Goal: Find specific page/section: Find specific page/section

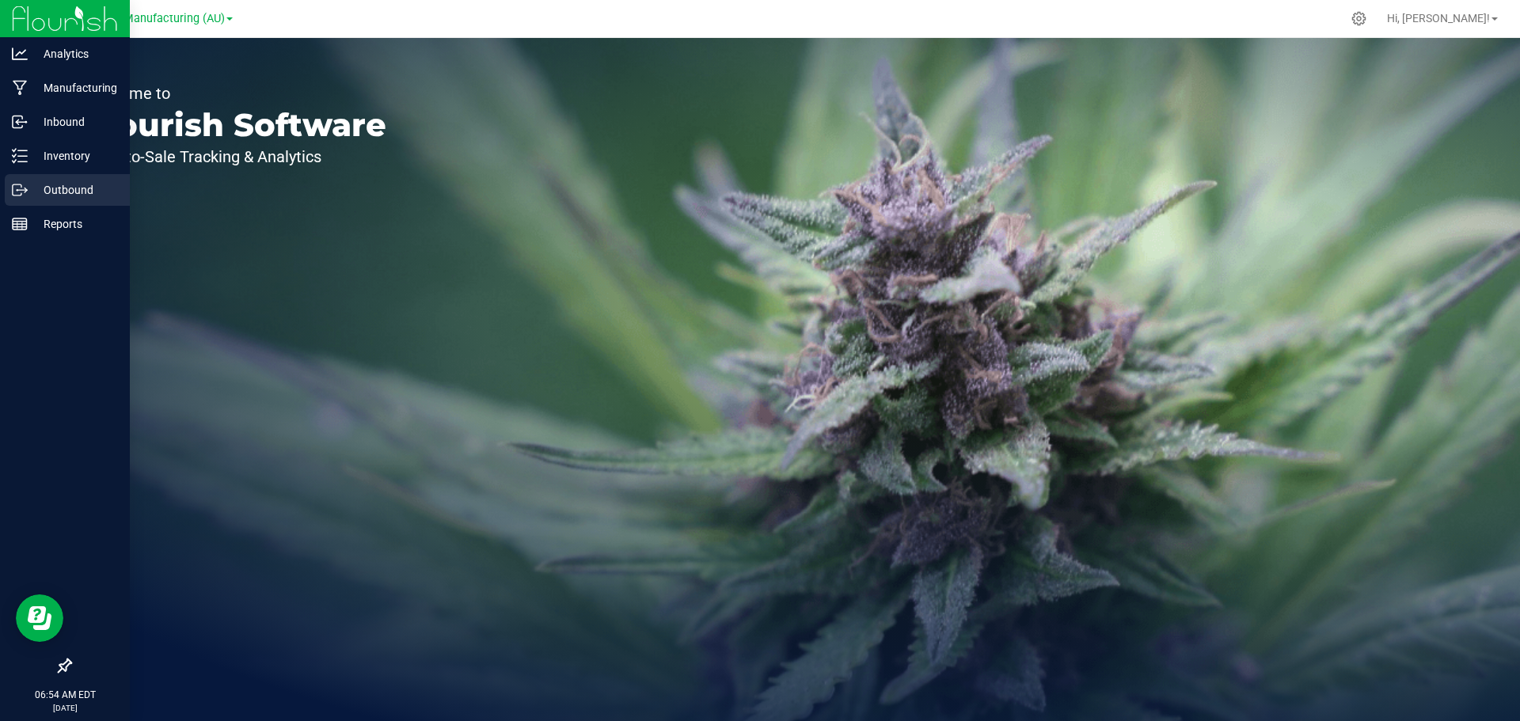
click at [13, 176] on div "Outbound" at bounding box center [67, 190] width 125 height 32
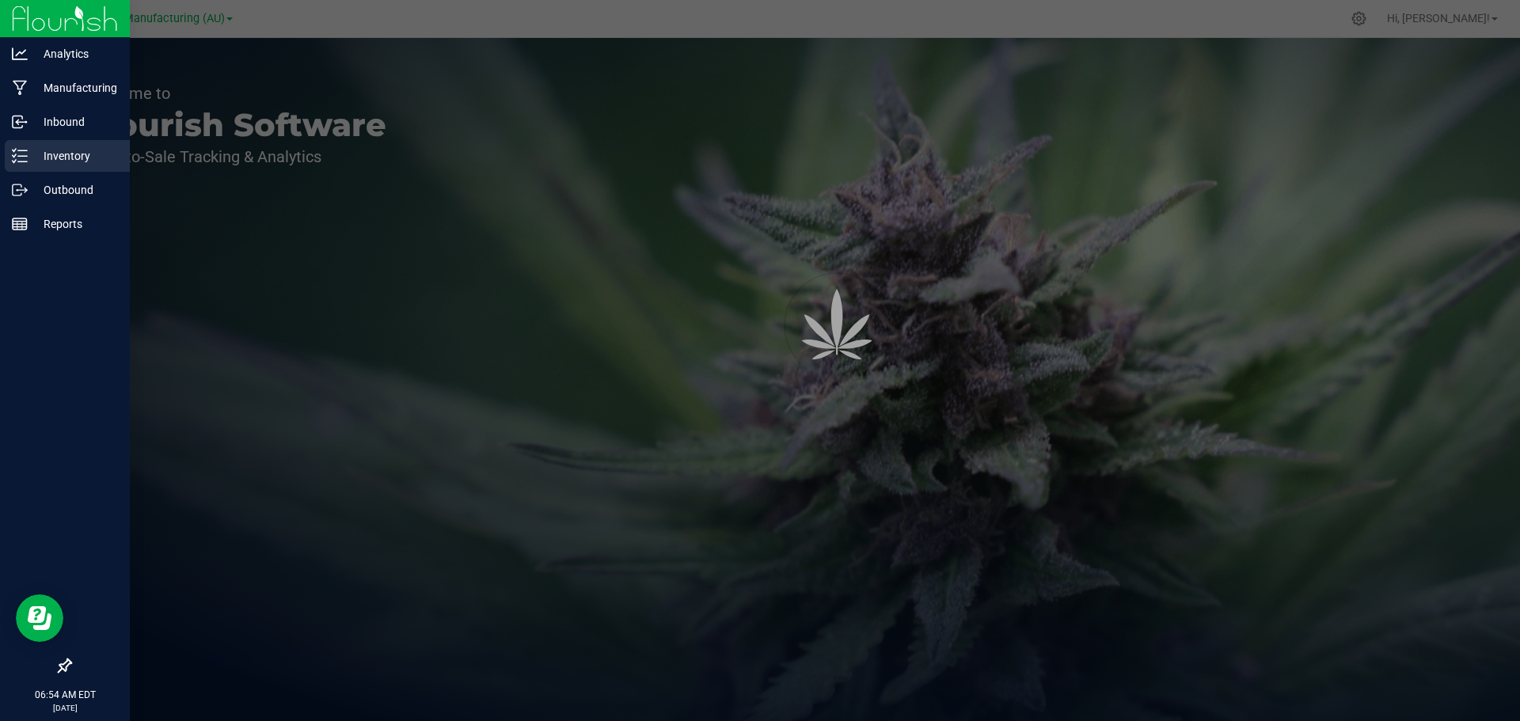
click at [65, 163] on p "Inventory" at bounding box center [75, 155] width 95 height 19
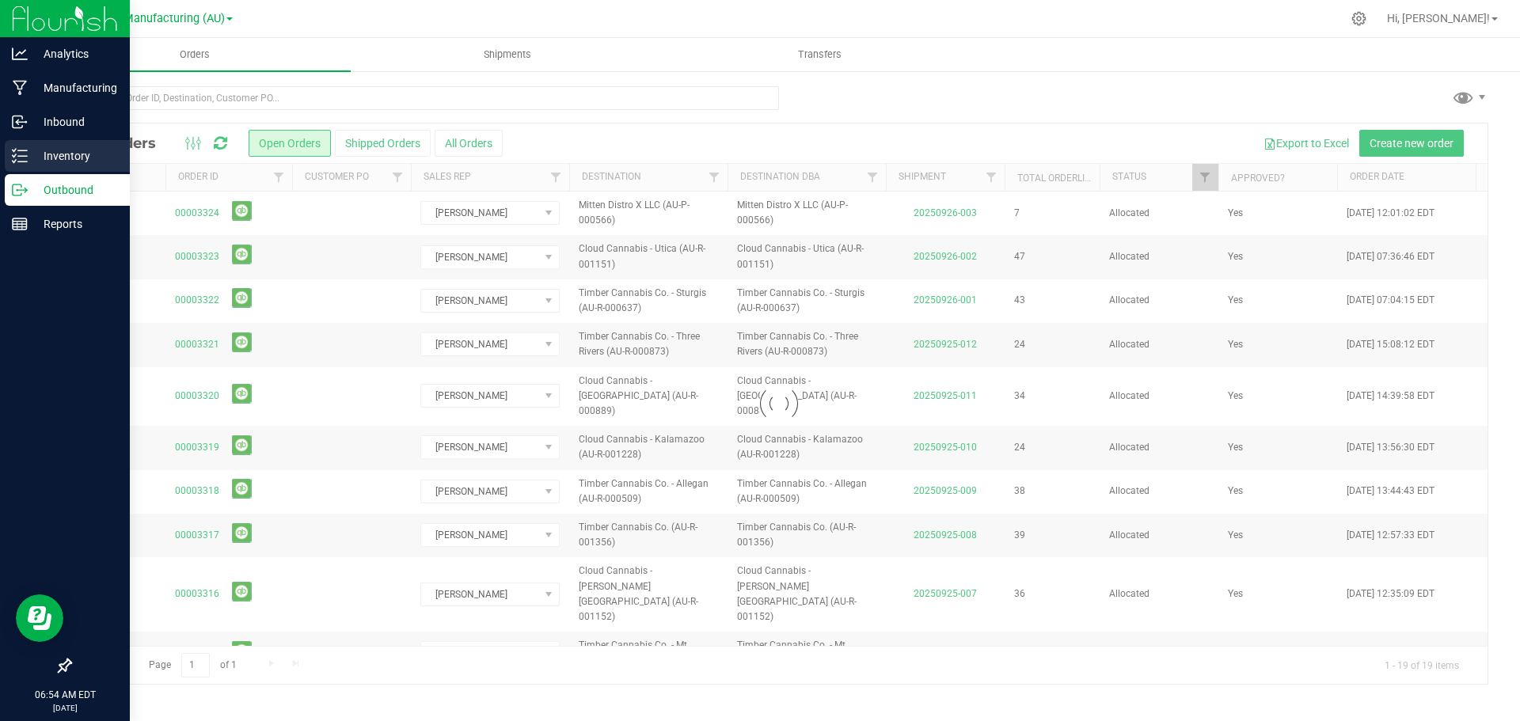
click at [65, 163] on p "Inventory" at bounding box center [75, 155] width 95 height 19
